Goal: Task Accomplishment & Management: Use online tool/utility

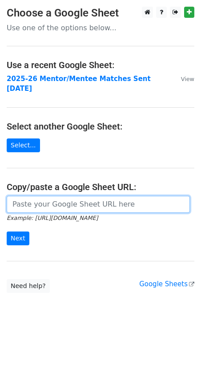
click at [29, 196] on input "url" at bounding box center [99, 204] width 184 height 17
paste input "[URL][DOMAIN_NAME]"
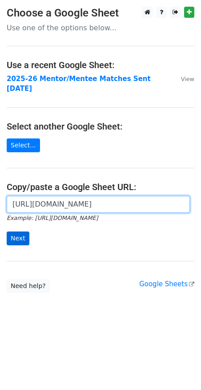
type input "[URL][DOMAIN_NAME]"
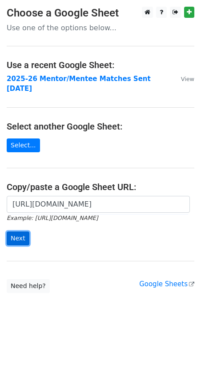
click at [12, 232] on input "Next" at bounding box center [18, 239] width 23 height 14
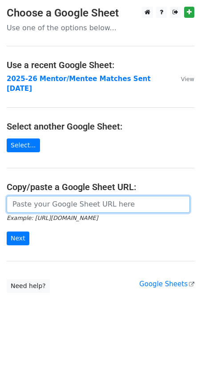
paste input "https://docs.google.com/spreadsheets/d/1DFD2cSKHmv2cKHKJDKepHB1H8484vAJI3wzc-kx…"
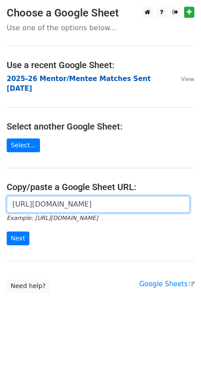
scroll to position [0, 195]
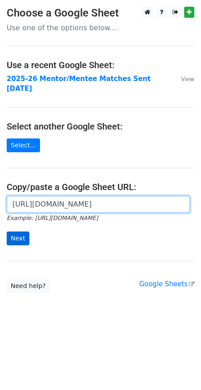
type input "https://docs.google.com/spreadsheets/d/1DFD2cSKHmv2cKHKJDKepHB1H8484vAJI3wzc-kx…"
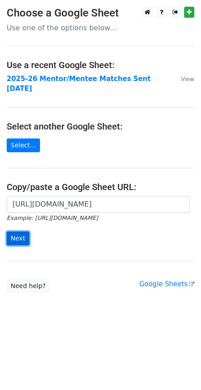
click at [21, 232] on input "Next" at bounding box center [18, 239] width 23 height 14
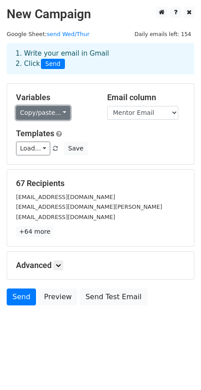
click at [58, 113] on link "Copy/paste..." at bounding box center [43, 113] width 54 height 14
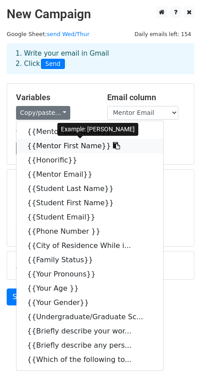
click at [61, 145] on link "{{Mentor First Name}}" at bounding box center [89, 146] width 147 height 14
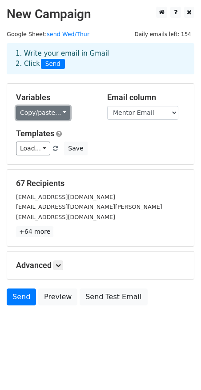
click at [58, 111] on link "Copy/paste..." at bounding box center [43, 113] width 54 height 14
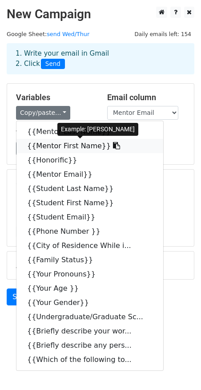
click at [113, 148] on icon at bounding box center [116, 145] width 7 height 7
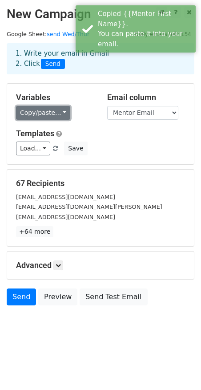
click at [32, 111] on link "Copy/paste..." at bounding box center [43, 113] width 54 height 14
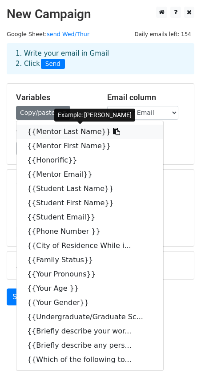
click at [113, 131] on icon at bounding box center [116, 131] width 7 height 7
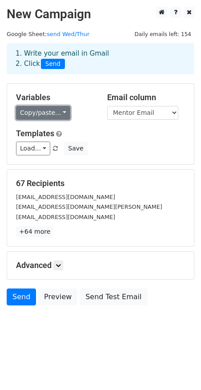
click at [60, 109] on link "Copy/paste..." at bounding box center [43, 113] width 54 height 14
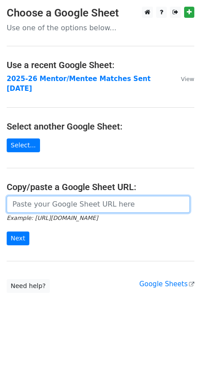
paste input "https://docs.google.com/spreadsheets/d/1DFD2cSKHmv2cKHKJDKepHB1H8484vAJI3wzc-kx…"
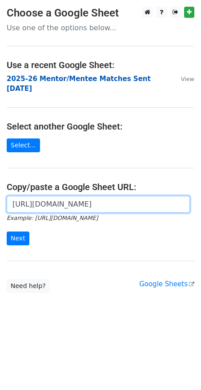
scroll to position [0, 195]
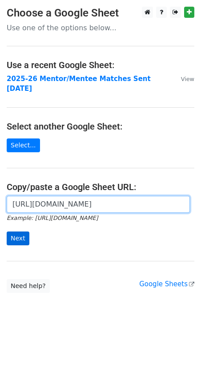
type input "[URL][DOMAIN_NAME]"
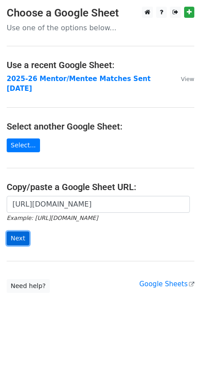
click at [15, 232] on input "Next" at bounding box center [18, 239] width 23 height 14
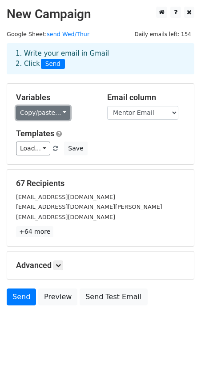
click at [64, 113] on link "Copy/paste..." at bounding box center [43, 113] width 54 height 14
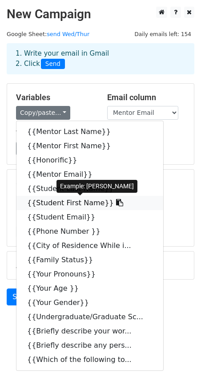
click at [116, 202] on icon at bounding box center [119, 202] width 7 height 7
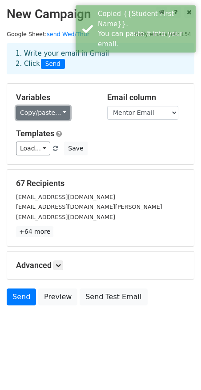
click at [61, 115] on link "Copy/paste..." at bounding box center [43, 113] width 54 height 14
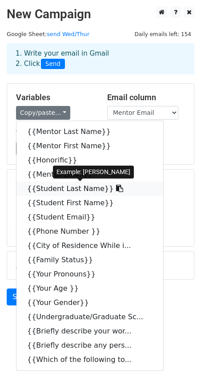
click at [116, 188] on icon at bounding box center [119, 188] width 7 height 7
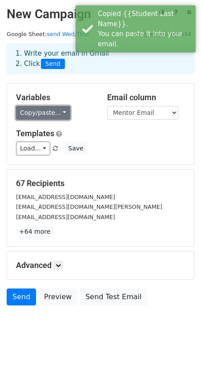
click at [59, 113] on link "Copy/paste..." at bounding box center [43, 113] width 54 height 14
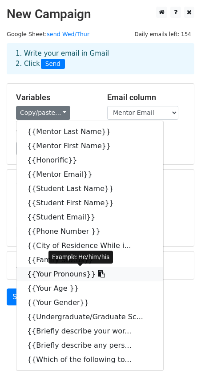
click at [98, 275] on icon at bounding box center [101, 273] width 7 height 7
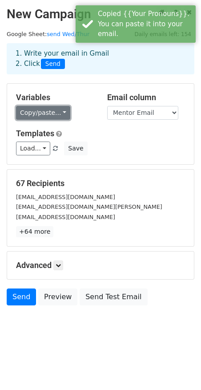
click at [52, 113] on link "Copy/paste..." at bounding box center [43, 113] width 54 height 14
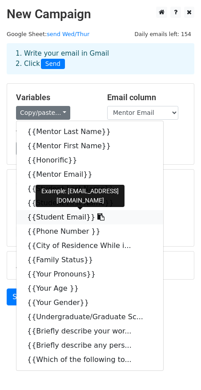
click at [98, 217] on icon at bounding box center [101, 216] width 7 height 7
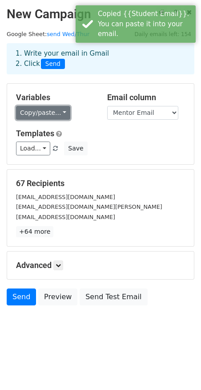
click at [55, 113] on link "Copy/paste..." at bounding box center [43, 113] width 54 height 14
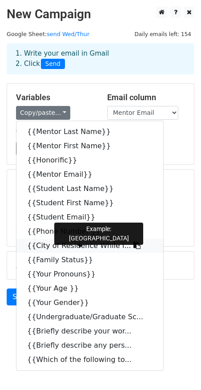
click at [134, 247] on icon at bounding box center [137, 245] width 7 height 7
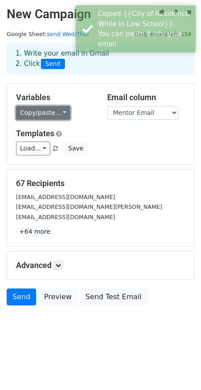
click at [54, 109] on link "Copy/paste..." at bounding box center [43, 113] width 54 height 14
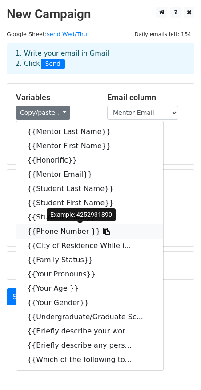
click at [95, 232] on link "{{Phone Number }}" at bounding box center [89, 232] width 147 height 14
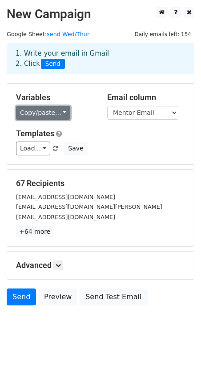
click at [58, 113] on link "Copy/paste..." at bounding box center [43, 113] width 54 height 14
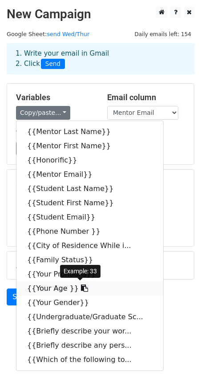
click at [81, 288] on icon at bounding box center [84, 288] width 7 height 7
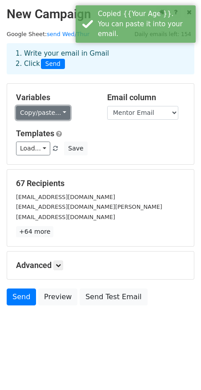
click at [60, 114] on link "Copy/paste..." at bounding box center [43, 113] width 54 height 14
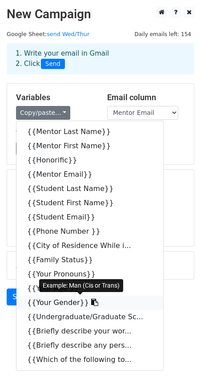
click at [91, 303] on icon at bounding box center [94, 302] width 7 height 7
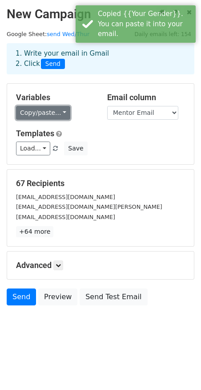
click at [58, 113] on link "Copy/paste..." at bounding box center [43, 113] width 54 height 14
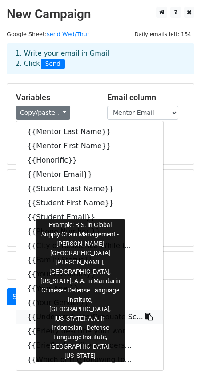
click at [146, 318] on icon at bounding box center [149, 316] width 7 height 7
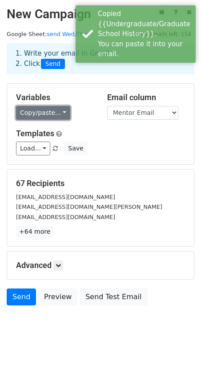
click at [56, 114] on link "Copy/paste..." at bounding box center [43, 113] width 54 height 14
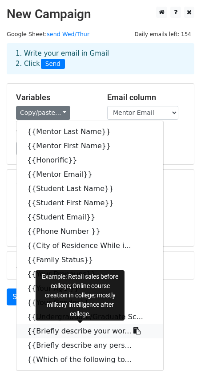
click at [134, 332] on icon at bounding box center [137, 331] width 7 height 7
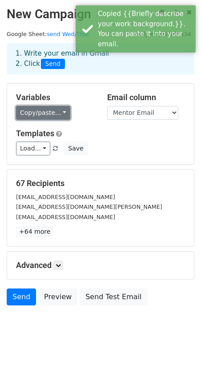
click at [56, 115] on link "Copy/paste..." at bounding box center [43, 113] width 54 height 14
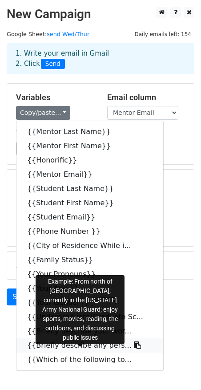
click at [134, 345] on icon at bounding box center [137, 345] width 7 height 7
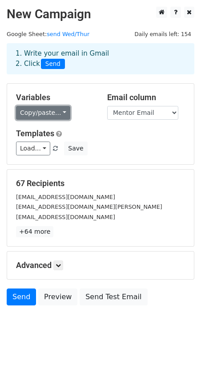
click at [46, 111] on link "Copy/paste..." at bounding box center [43, 113] width 54 height 14
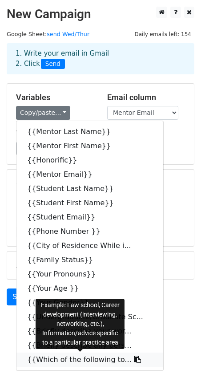
click at [134, 360] on icon at bounding box center [137, 359] width 7 height 7
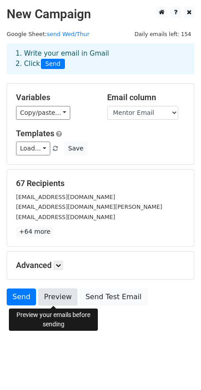
click at [53, 299] on link "Preview" at bounding box center [57, 297] width 39 height 17
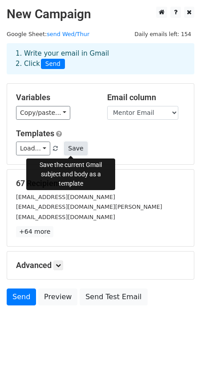
click at [70, 145] on button "Save" at bounding box center [75, 149] width 23 height 14
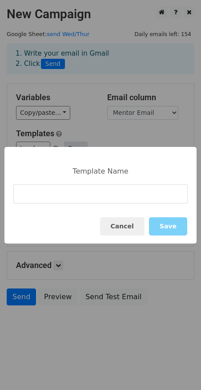
type input "M"
type input "Mentor Match Email"
click at [166, 228] on button "Save" at bounding box center [168, 226] width 38 height 18
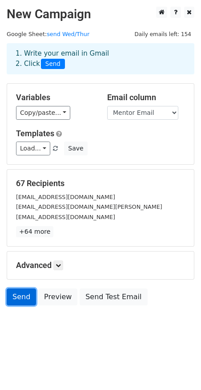
click at [21, 299] on link "Send" at bounding box center [21, 297] width 29 height 17
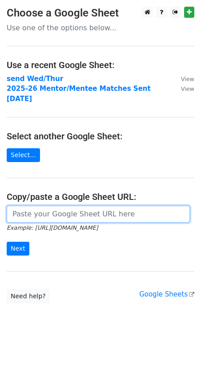
paste input "https://docs.google.com/spreadsheets/d/18wXt-K4tqwBBi9mqcEQ-sLthbdpHXkxkxxPvJFE…"
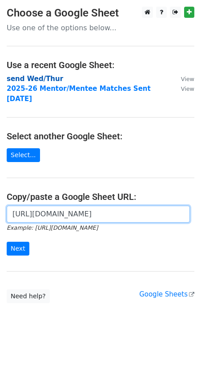
scroll to position [0, 180]
type input "https://docs.google.com/spreadsheets/d/18wXt-K4tqwBBi9mqcEQ-sLthbdpHXkxkxxPvJFE…"
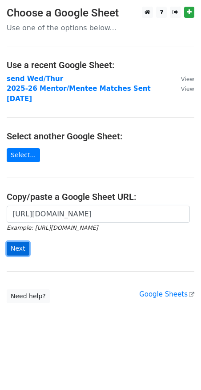
click at [19, 242] on input "Next" at bounding box center [18, 249] width 23 height 14
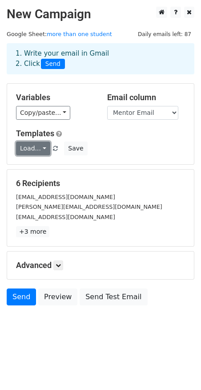
click at [39, 150] on link "Load..." at bounding box center [33, 149] width 34 height 14
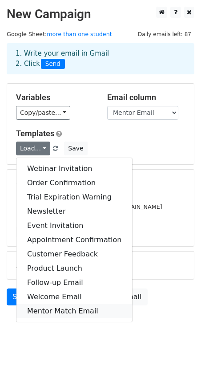
click at [63, 311] on link "Mentor Match Email" at bounding box center [74, 311] width 116 height 14
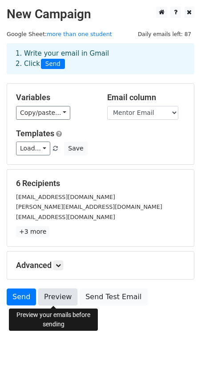
click at [56, 297] on link "Preview" at bounding box center [57, 297] width 39 height 17
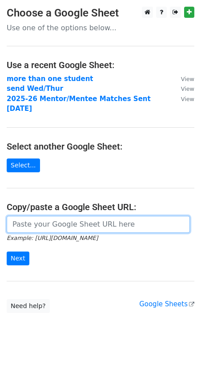
click at [36, 216] on input "url" at bounding box center [99, 224] width 184 height 17
paste input "[URL][DOMAIN_NAME]"
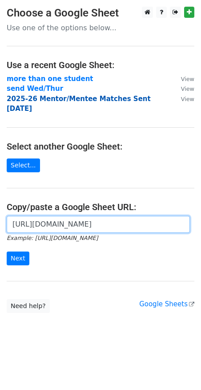
scroll to position [0, 192]
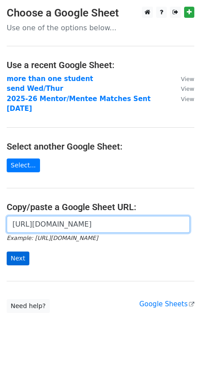
type input "[URL][DOMAIN_NAME]"
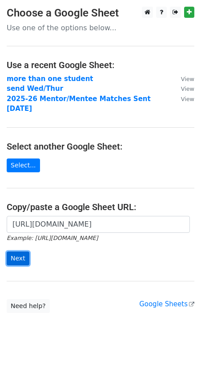
click at [10, 252] on input "Next" at bounding box center [18, 259] width 23 height 14
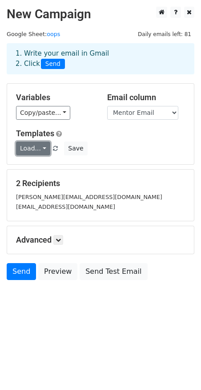
click at [44, 149] on link "Load..." at bounding box center [33, 149] width 34 height 14
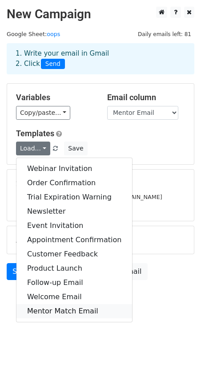
click at [58, 314] on link "Mentor Match Email" at bounding box center [74, 311] width 116 height 14
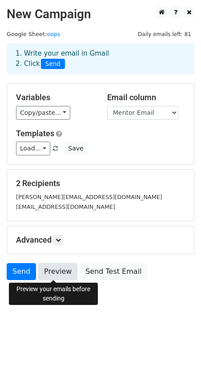
click at [60, 274] on link "Preview" at bounding box center [57, 271] width 39 height 17
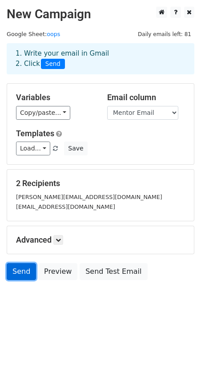
click at [13, 269] on link "Send" at bounding box center [21, 271] width 29 height 17
